Goal: Information Seeking & Learning: Learn about a topic

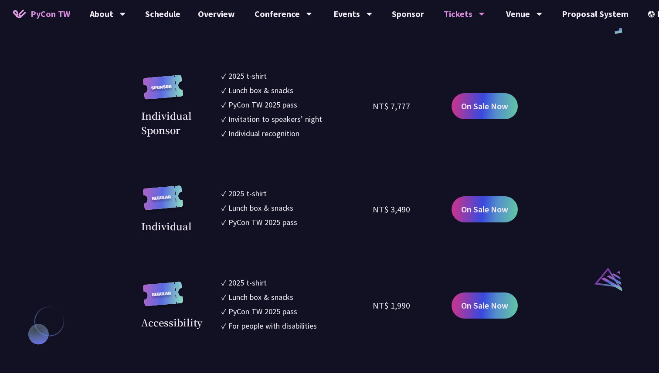
scroll to position [806, 0]
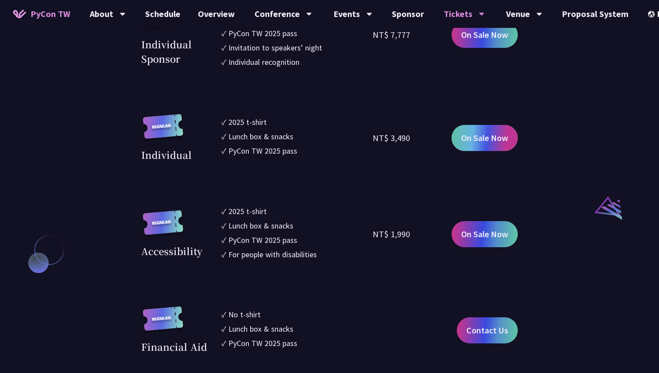
click at [498, 139] on span "On Sale Now" at bounding box center [484, 138] width 47 height 13
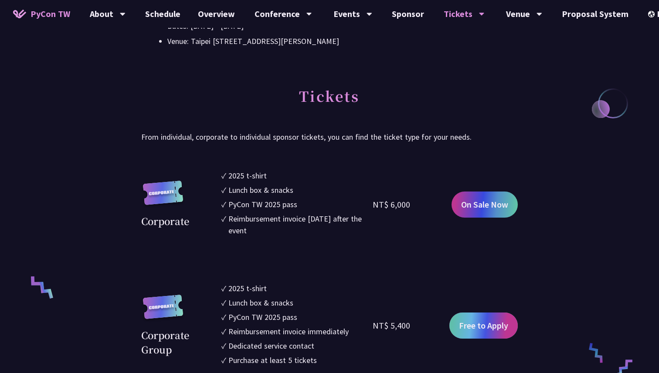
scroll to position [391, 0]
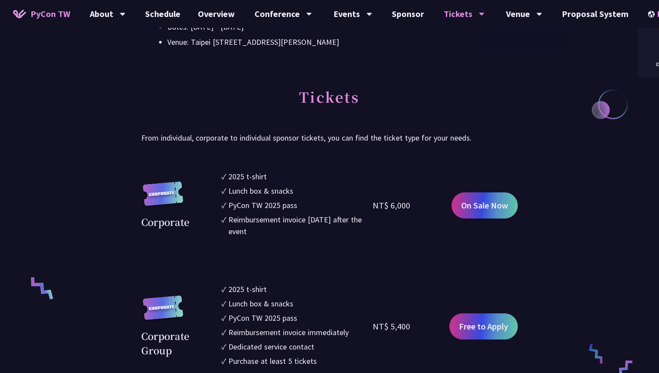
click at [649, 16] on div "EN" at bounding box center [664, 14] width 32 height 28
click at [649, 64] on div "中文" at bounding box center [663, 65] width 52 height 20
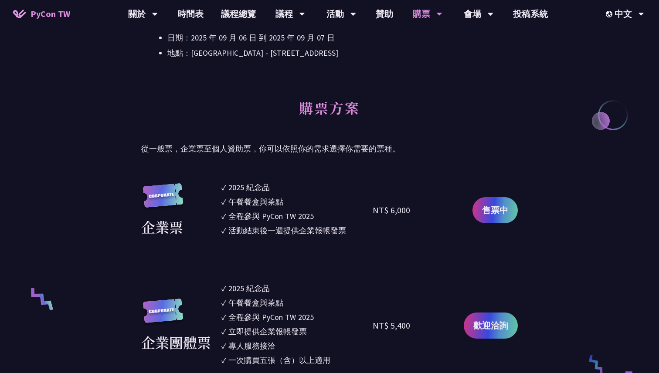
scroll to position [370, 0]
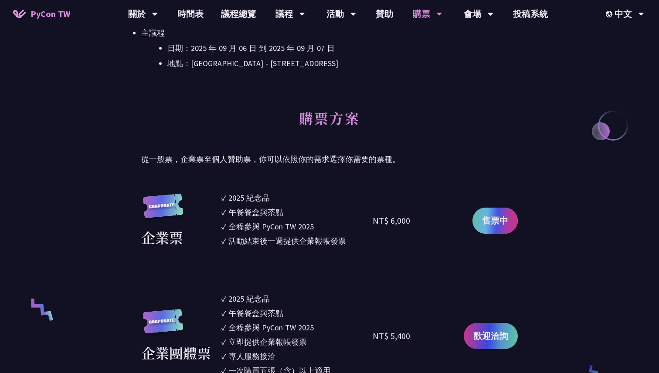
click at [510, 226] on link "售票中" at bounding box center [494, 221] width 45 height 26
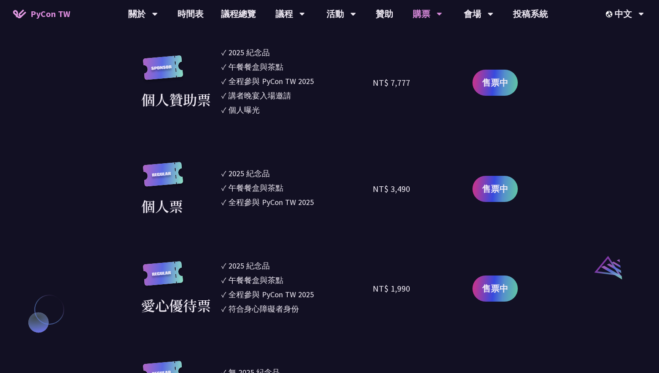
scroll to position [748, 0]
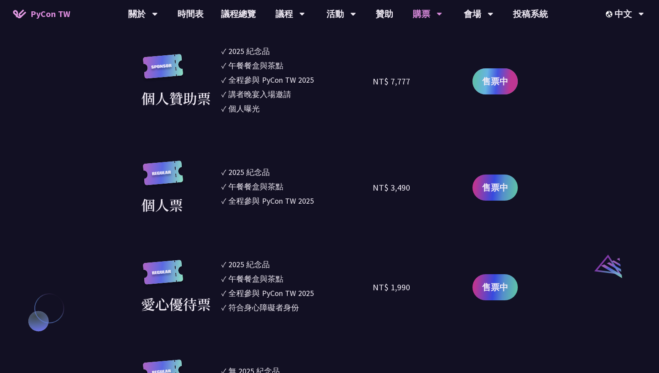
click at [499, 73] on link "售票中" at bounding box center [494, 81] width 45 height 26
click at [495, 193] on span "售票中" at bounding box center [495, 187] width 26 height 13
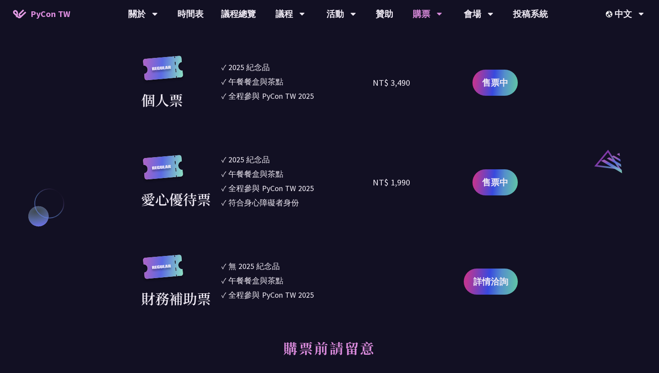
scroll to position [878, 0]
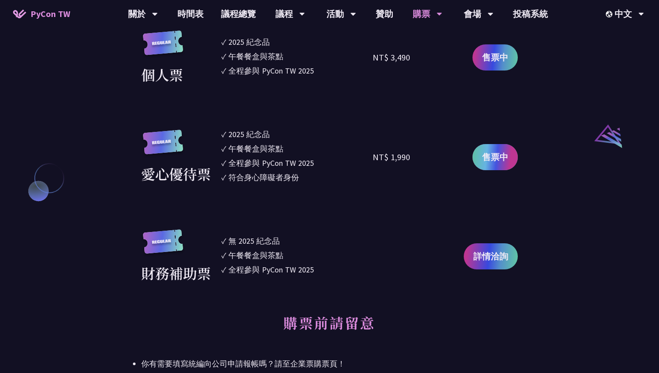
click at [508, 156] on span "售票中" at bounding box center [495, 157] width 26 height 13
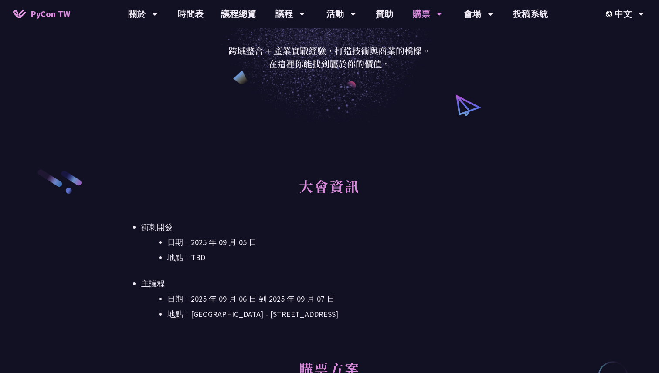
scroll to position [177, 0]
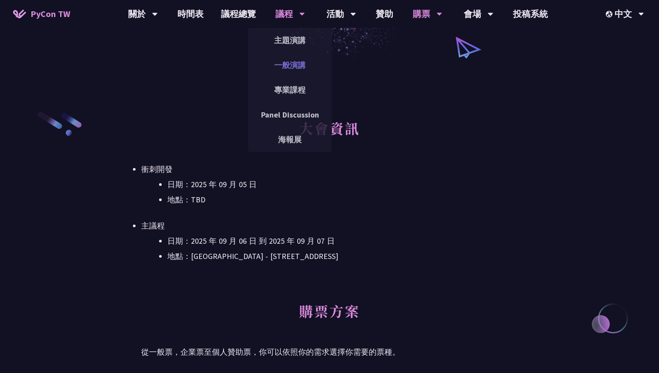
click at [291, 60] on link "一般演講" at bounding box center [290, 65] width 84 height 20
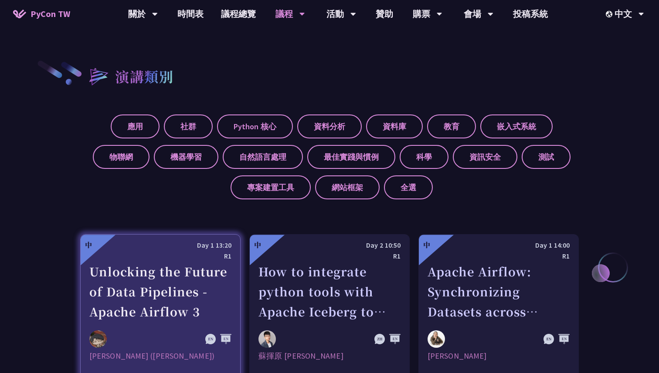
scroll to position [228, 0]
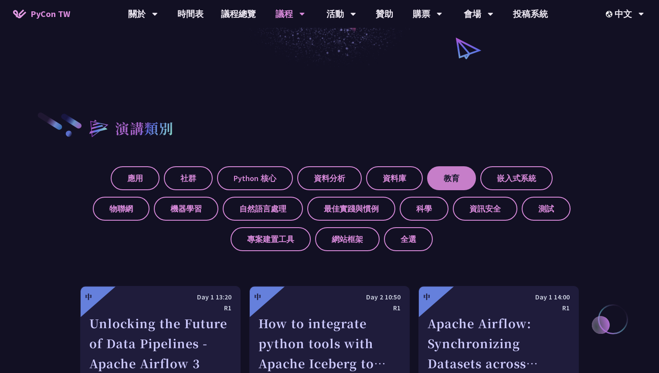
click at [445, 185] on label "教育" at bounding box center [451, 178] width 49 height 24
click at [0, 0] on input "教育" at bounding box center [0, 0] width 0 height 0
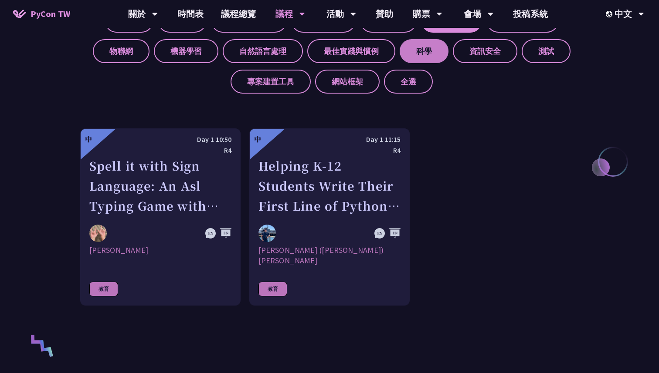
scroll to position [386, 0]
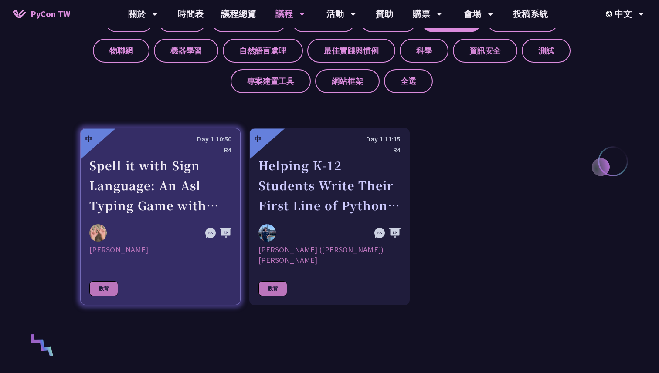
click at [207, 197] on div "Spell it with Sign Language: An Asl Typing Game with MediaPipe" at bounding box center [160, 186] width 142 height 60
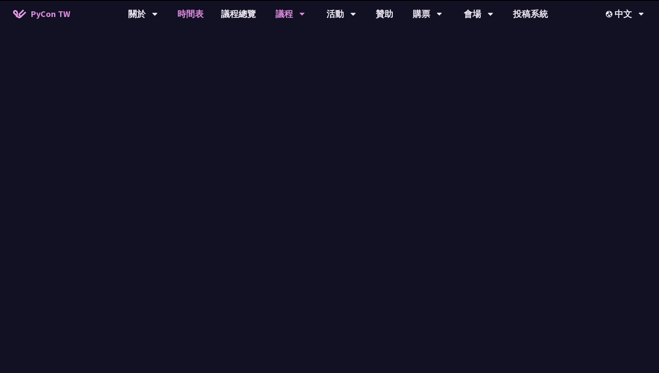
scroll to position [386, 0]
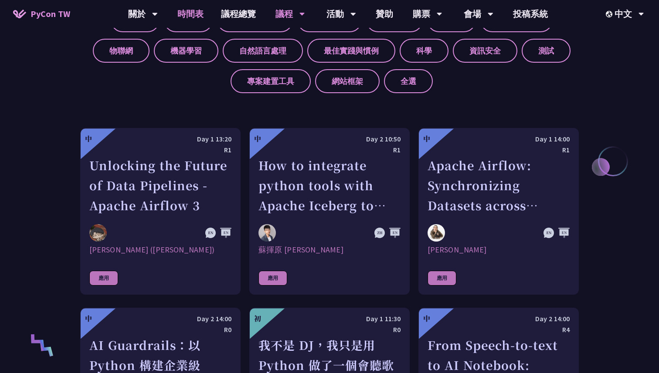
click at [192, 14] on link "時間表" at bounding box center [191, 14] width 44 height 28
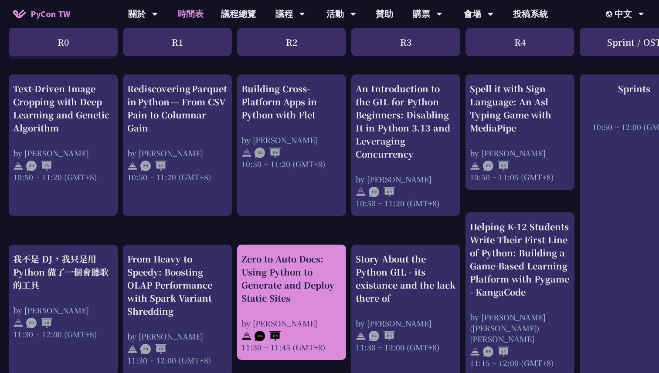
scroll to position [301, 0]
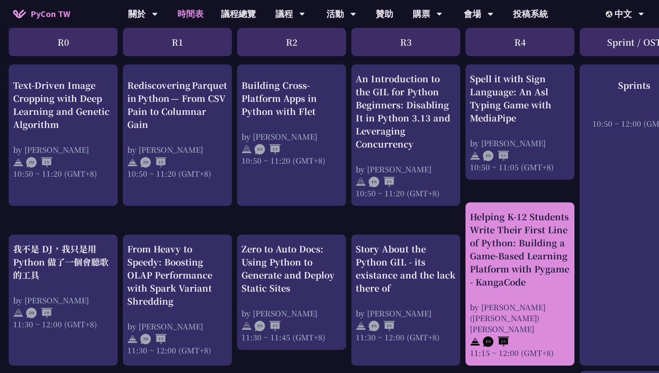
click at [483, 267] on div "Helping K-12 Students Write Their First Line of Python: Building a Game-Based L…" at bounding box center [520, 249] width 100 height 78
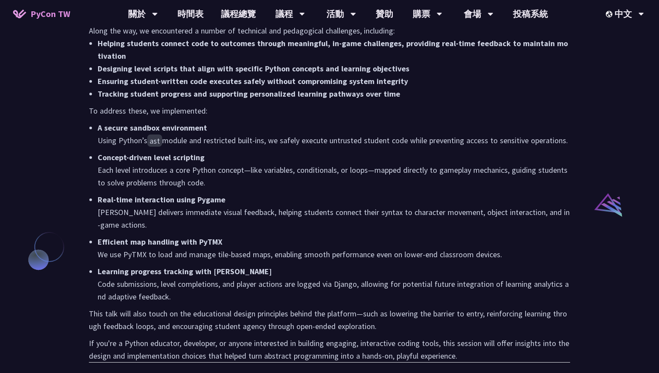
scroll to position [565, 0]
